Goal: Transaction & Acquisition: Purchase product/service

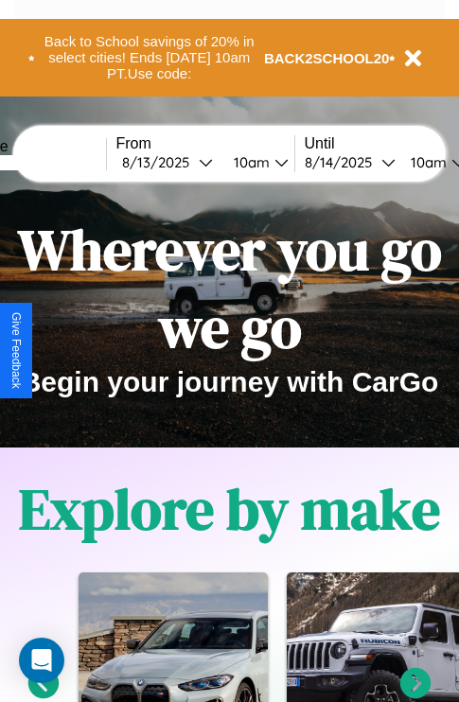
scroll to position [2293, 0]
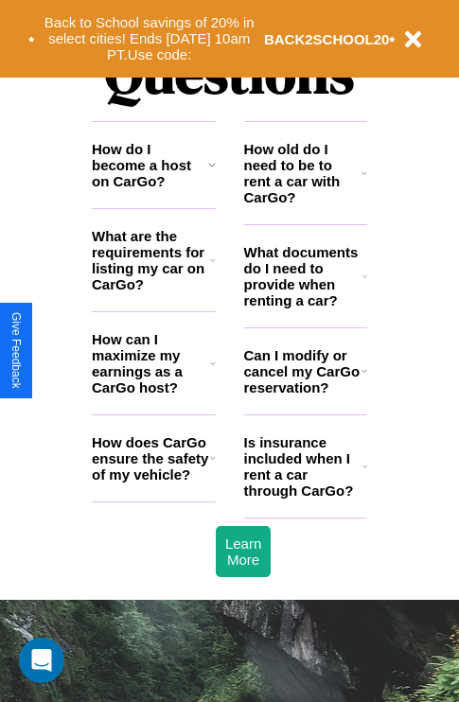
click at [212, 268] on icon at bounding box center [212, 260] width 5 height 15
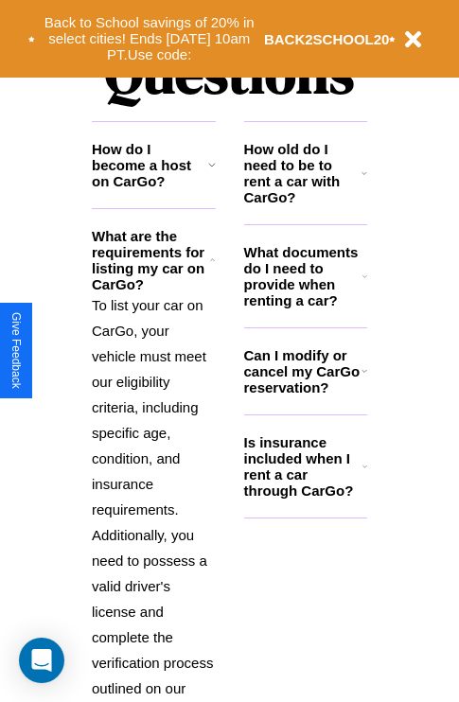
click at [153, 189] on h3 "How do I become a host on CarGo?" at bounding box center [150, 165] width 116 height 48
click at [305, 307] on h3 "What documents do I need to provide when renting a car?" at bounding box center [303, 276] width 119 height 64
click at [153, 477] on p "To list your car on CarGo, your vehicle must meet our eligibility criteria, inc…" at bounding box center [154, 509] width 124 height 434
click at [211, 172] on icon at bounding box center [212, 164] width 8 height 15
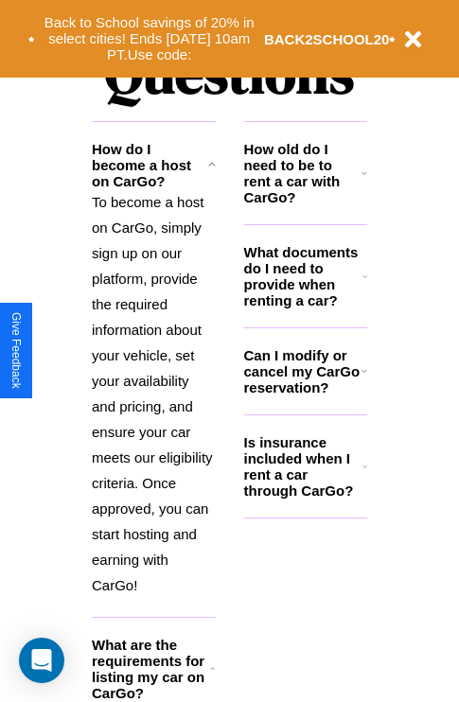
click at [364, 181] on icon at bounding box center [364, 173] width 6 height 15
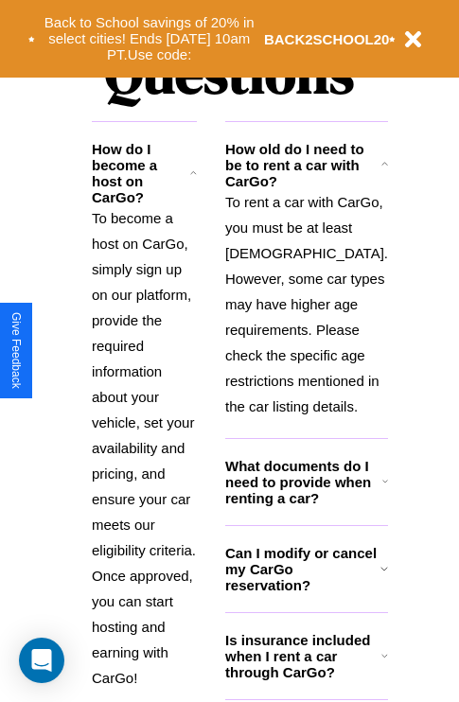
click at [197, 181] on icon at bounding box center [193, 173] width 7 height 15
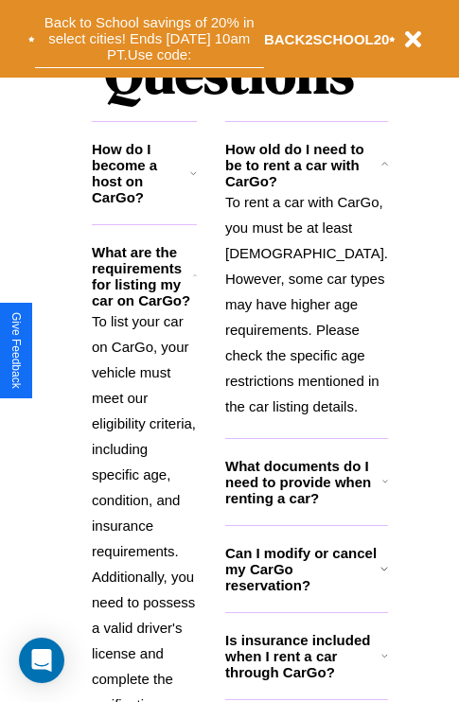
click at [149, 39] on button "Back to School savings of 20% in select cities! Ends [DATE] 10am PT. Use code:" at bounding box center [149, 38] width 229 height 59
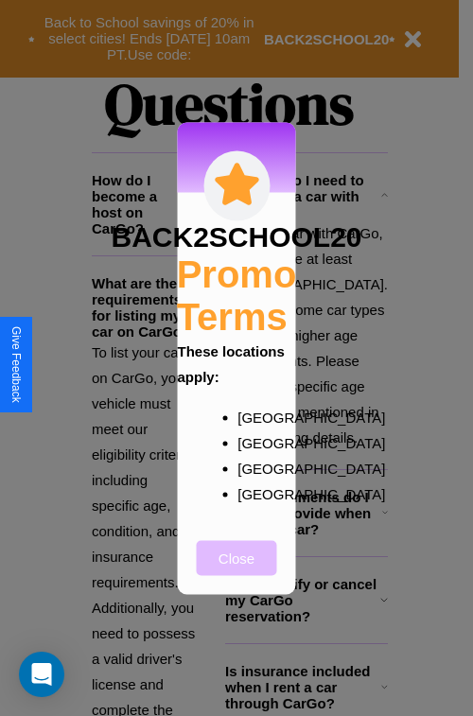
click at [237, 571] on button "Close" at bounding box center [237, 557] width 80 height 35
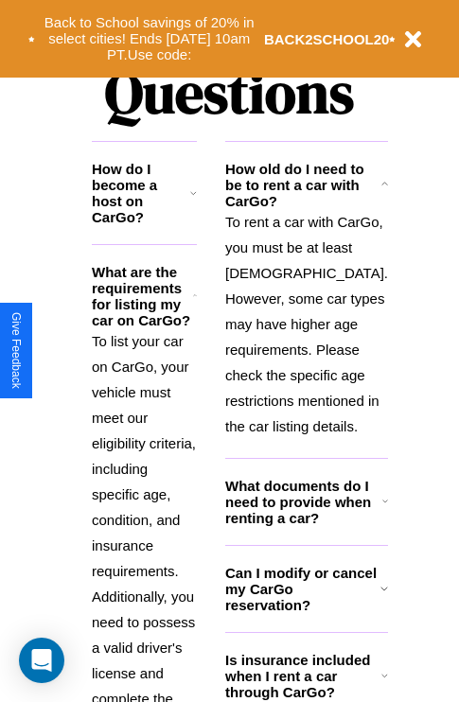
scroll to position [291, 0]
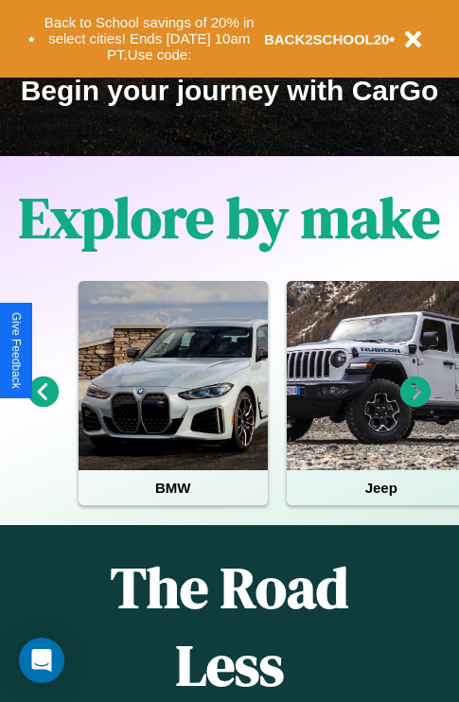
click at [415, 405] on icon at bounding box center [415, 392] width 31 height 31
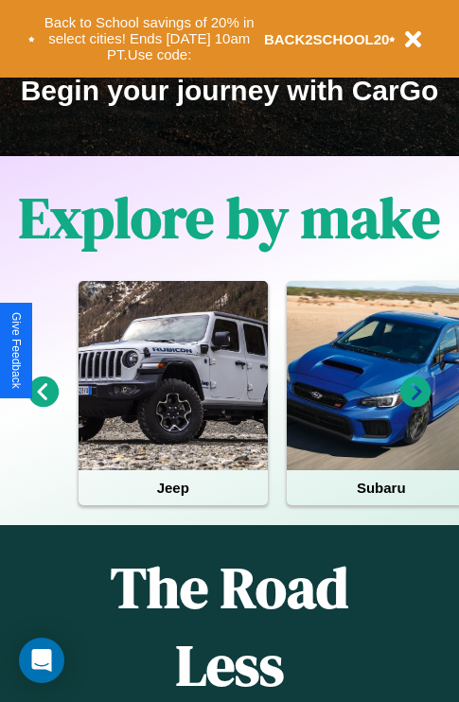
click at [415, 405] on icon at bounding box center [415, 392] width 31 height 31
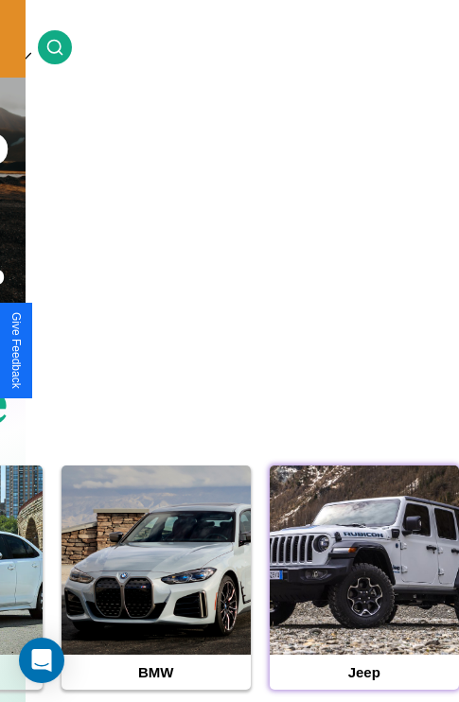
click at [363, 589] on div at bounding box center [364, 560] width 189 height 189
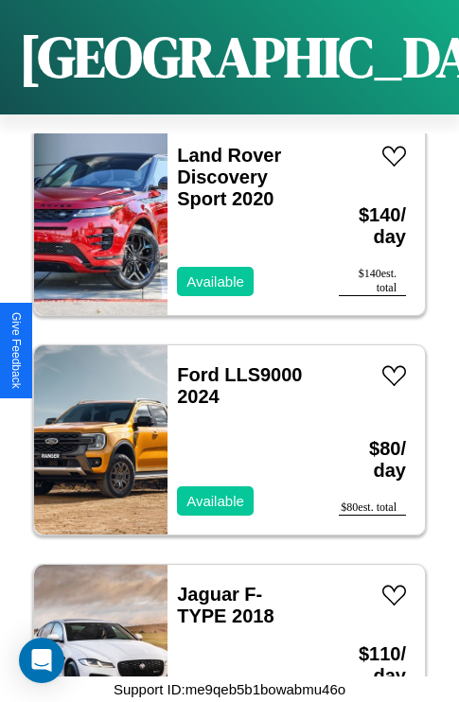
scroll to position [6657, 0]
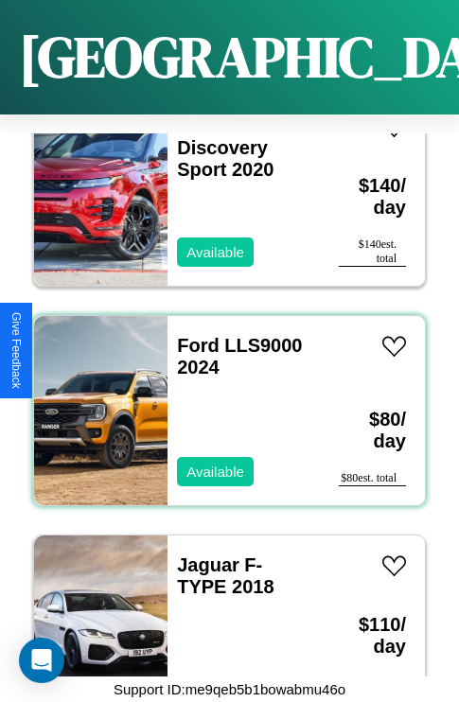
click at [222, 399] on div "Ford LLS9000 2024 Available" at bounding box center [243, 410] width 152 height 189
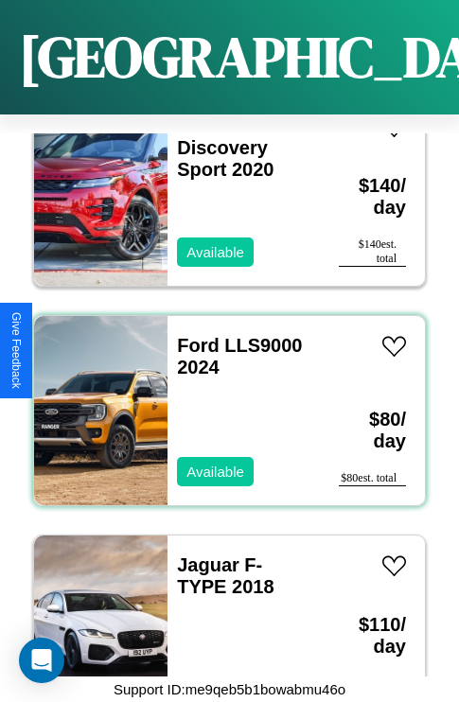
click at [222, 399] on div "Ford LLS9000 2024 Available" at bounding box center [243, 410] width 152 height 189
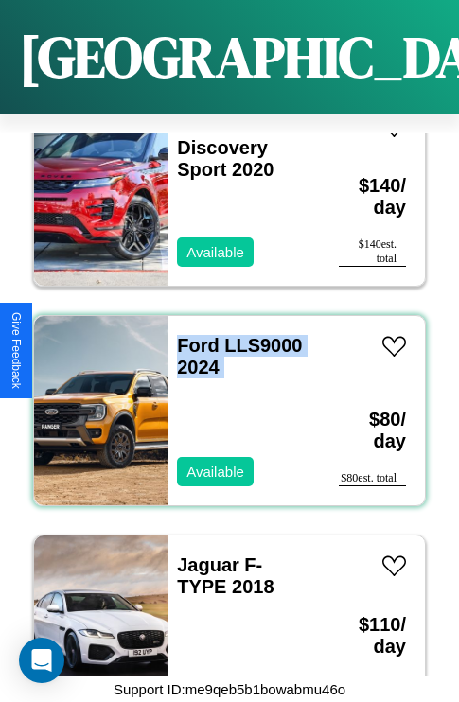
click at [222, 399] on div "Ford LLS9000 2024 Available" at bounding box center [243, 410] width 152 height 189
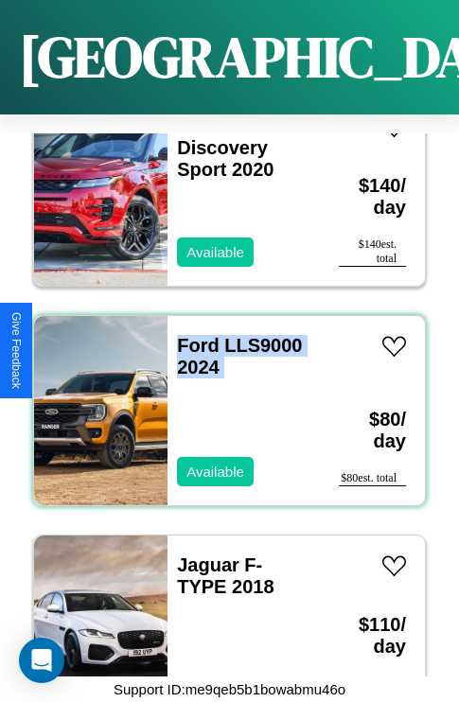
click at [222, 399] on div "Ford LLS9000 2024 Available" at bounding box center [243, 410] width 152 height 189
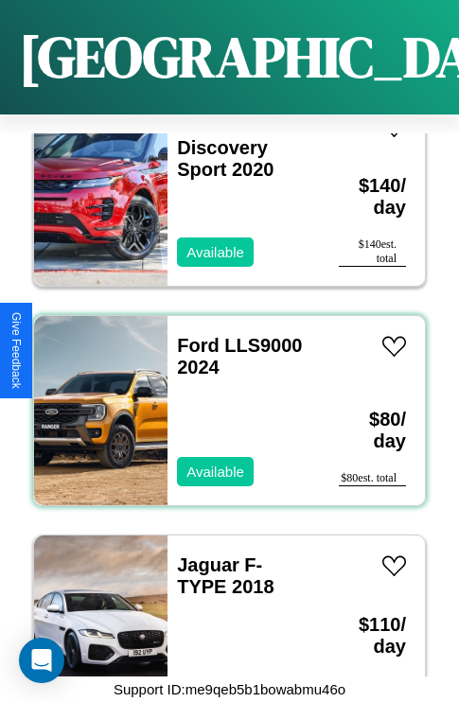
click at [222, 399] on div "Ford LLS9000 2024 Available" at bounding box center [243, 410] width 152 height 189
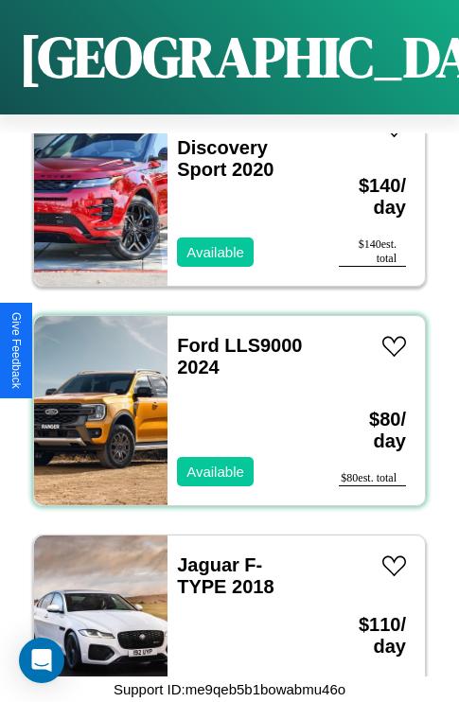
click at [222, 399] on div "Ford LLS9000 2024 Available" at bounding box center [243, 410] width 152 height 189
click at [192, 335] on link "Ford LLS9000 2024" at bounding box center [239, 356] width 125 height 43
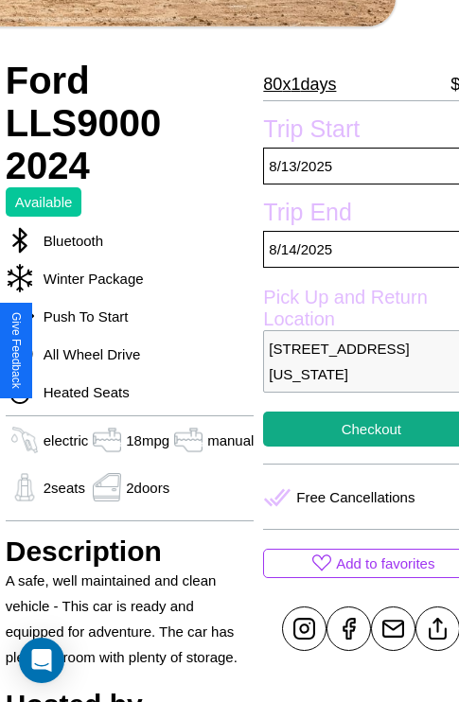
scroll to position [470, 76]
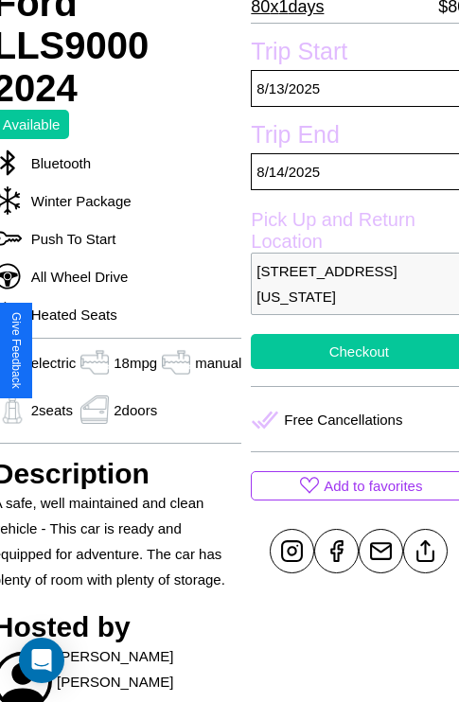
click at [351, 351] on button "Checkout" at bounding box center [359, 351] width 216 height 35
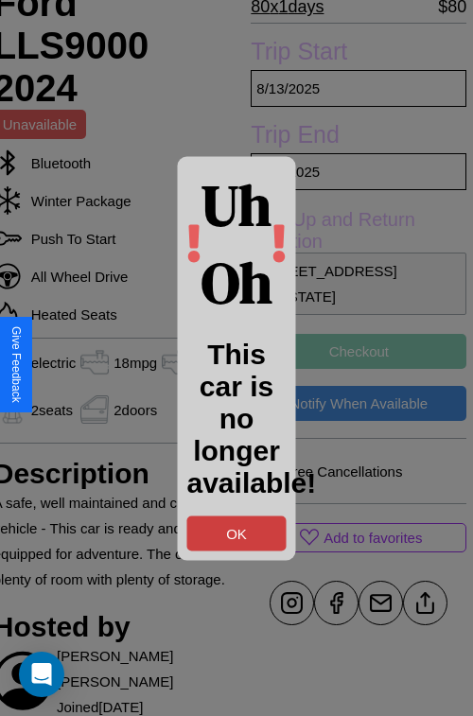
click at [237, 533] on button "OK" at bounding box center [236, 533] width 99 height 35
